Goal: Information Seeking & Learning: Learn about a topic

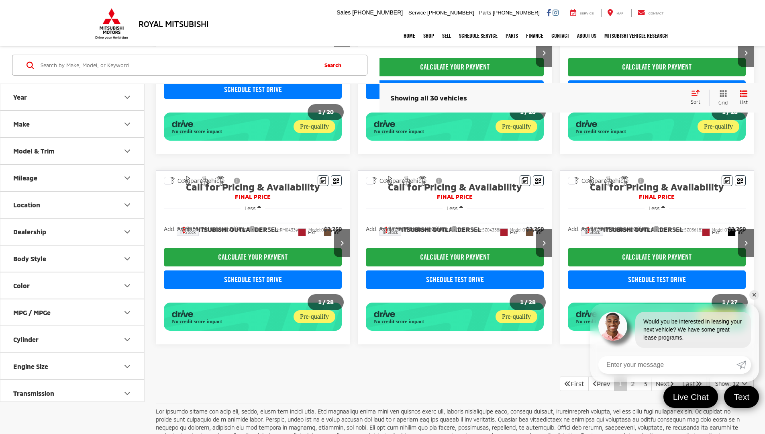
scroll to position [593, 0]
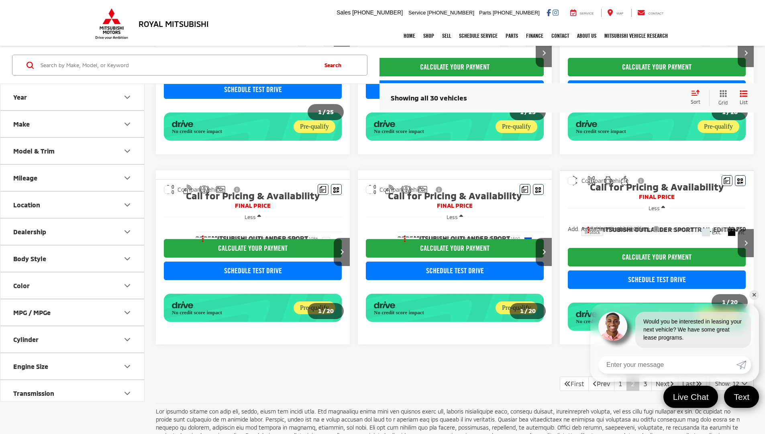
scroll to position [593, 0]
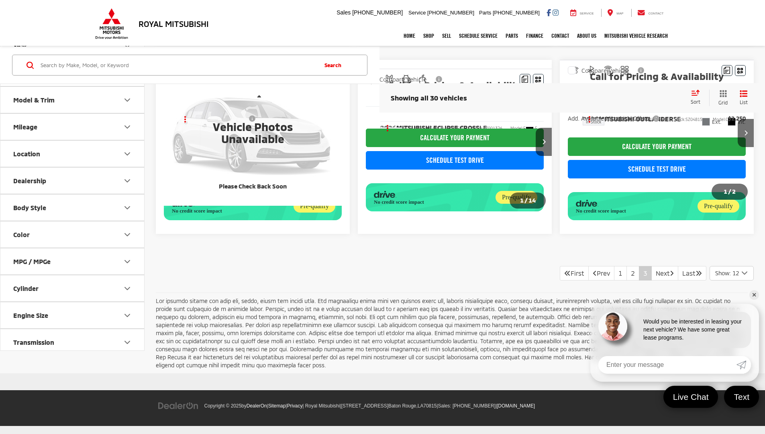
scroll to position [334, 0]
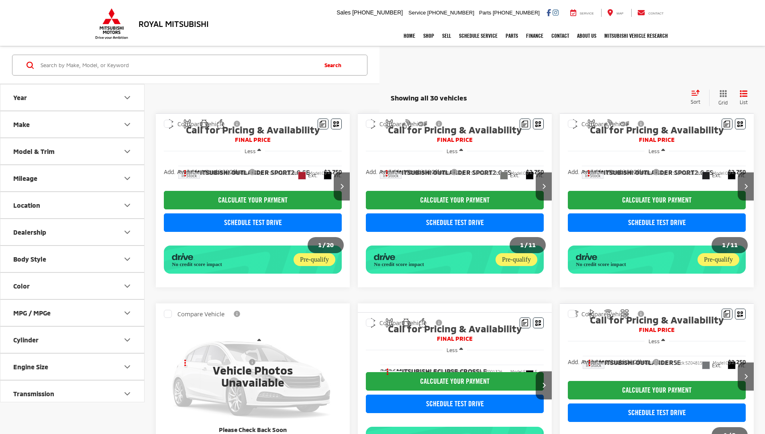
scroll to position [334, 0]
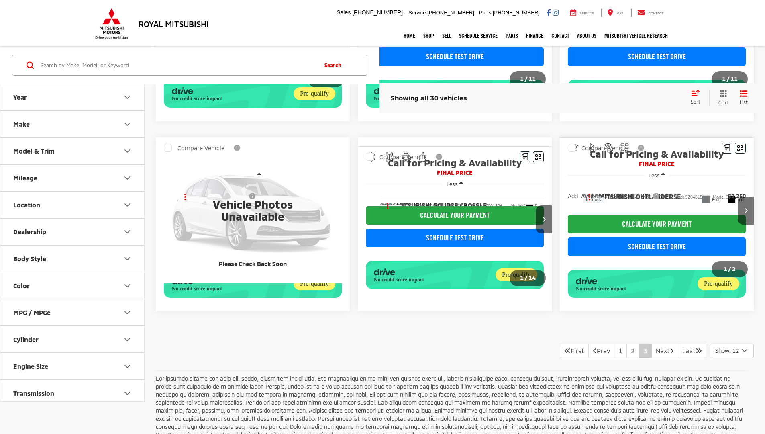
scroll to position [334, 0]
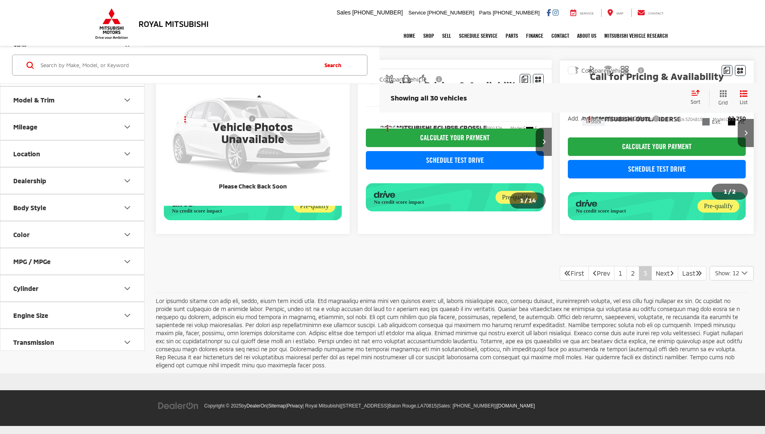
scroll to position [334, 0]
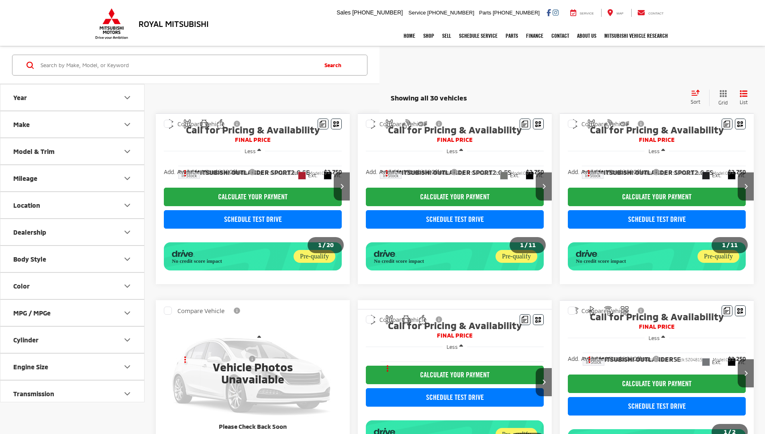
scroll to position [245, 0]
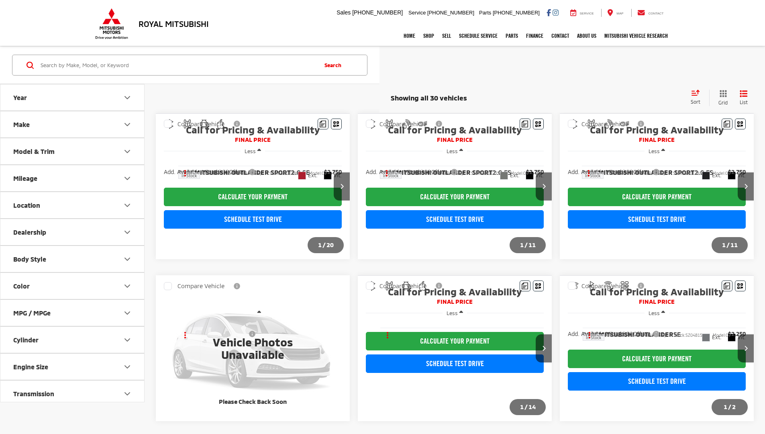
scroll to position [245, 0]
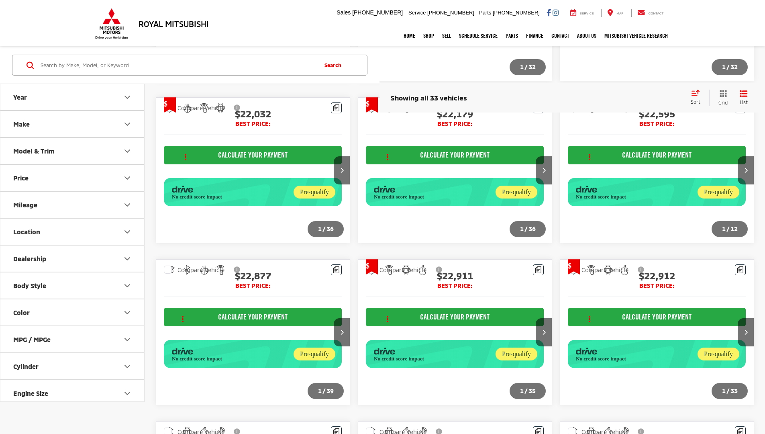
scroll to position [943, 0]
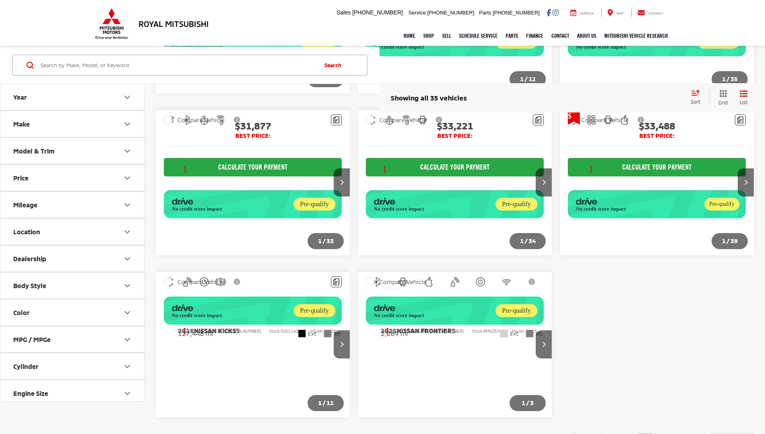
scroll to position [387, 0]
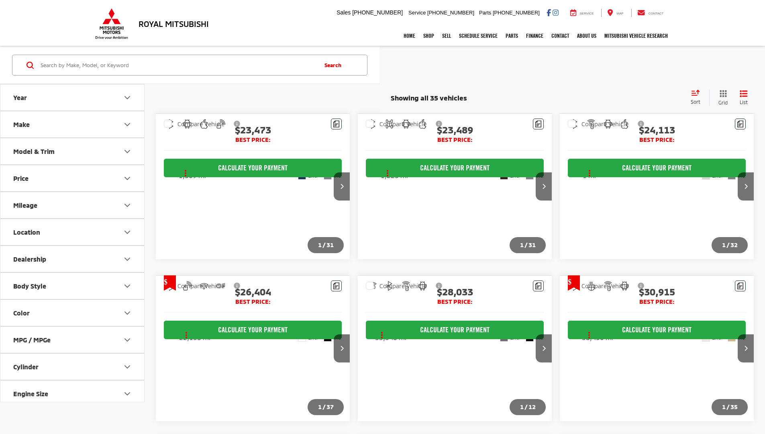
scroll to position [218, 0]
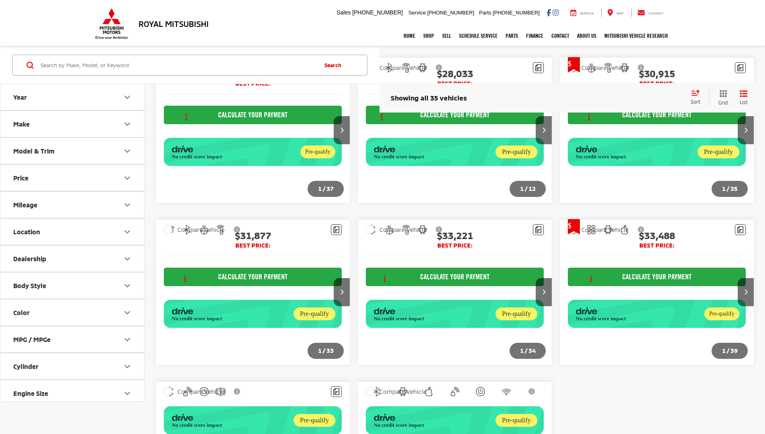
scroll to position [387, 0]
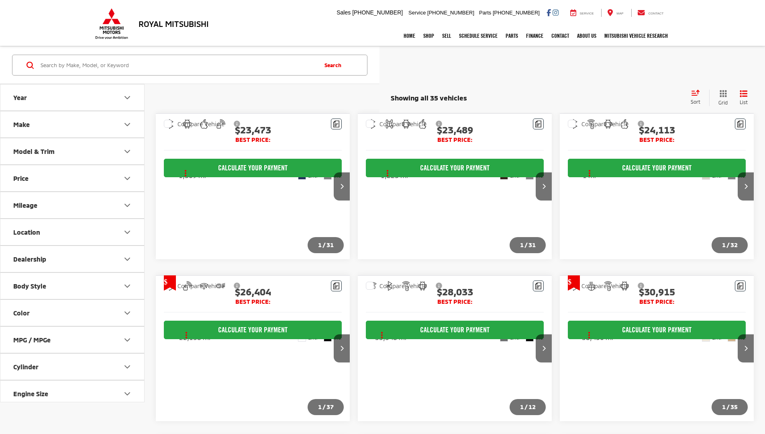
scroll to position [218, 0]
